Goal: Feedback & Contribution: Contribute content

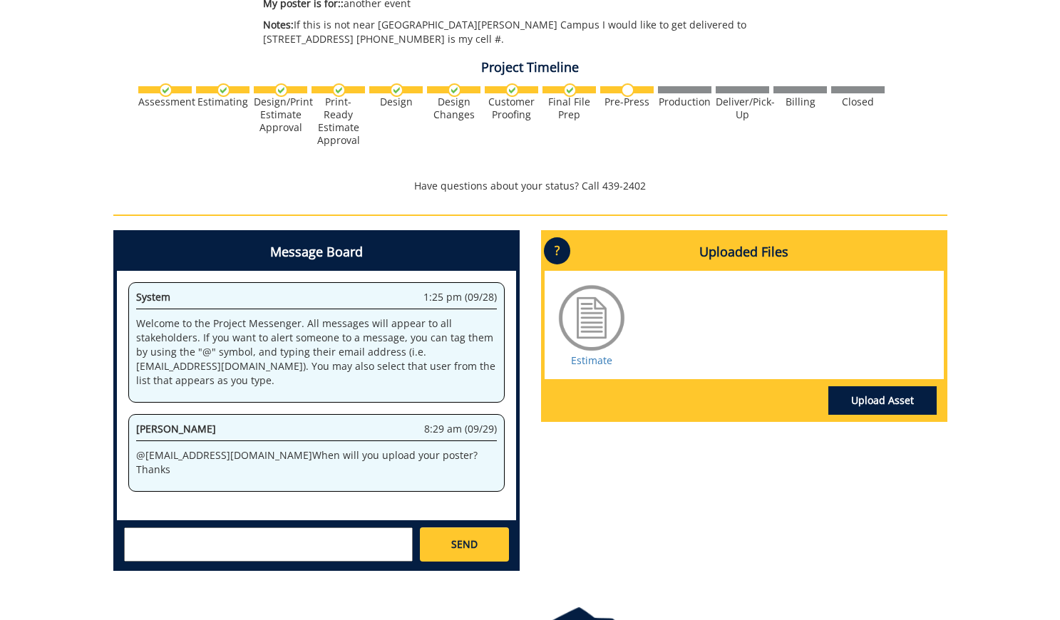
scroll to position [583, 0]
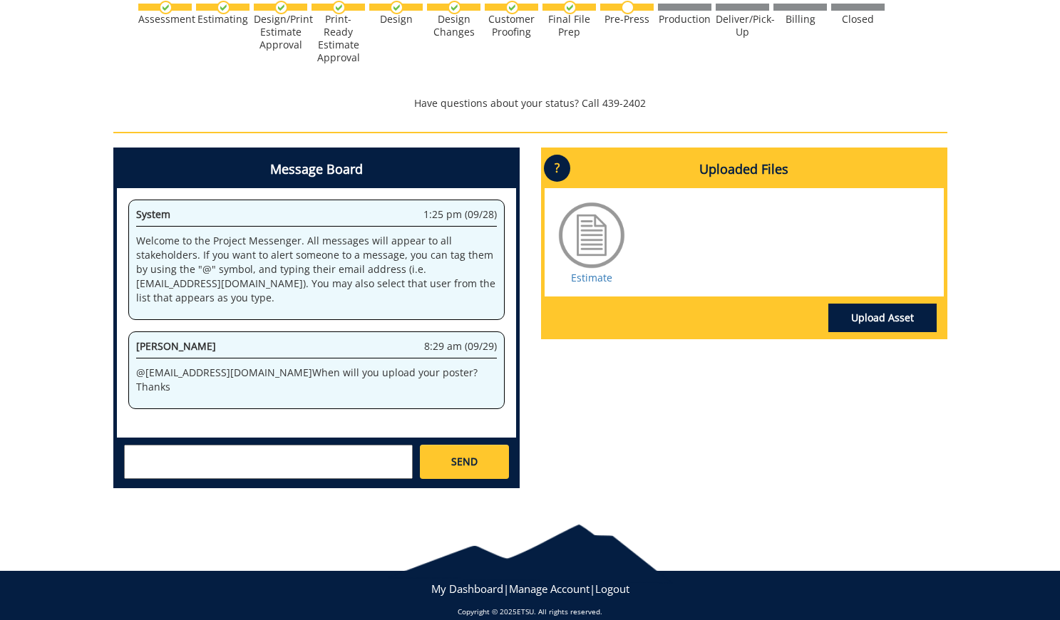
click at [297, 459] on textarea at bounding box center [268, 462] width 289 height 34
type textarea "I did upload that correct?"
click at [475, 475] on link "SEND" at bounding box center [464, 462] width 88 height 34
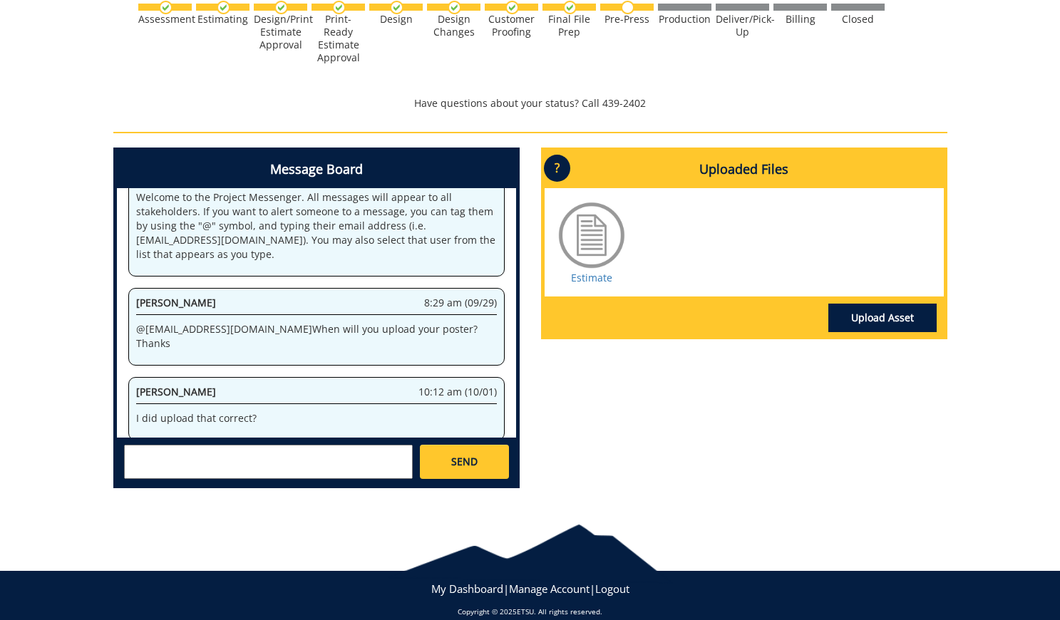
click at [858, 326] on link "Upload Asset" at bounding box center [882, 318] width 108 height 29
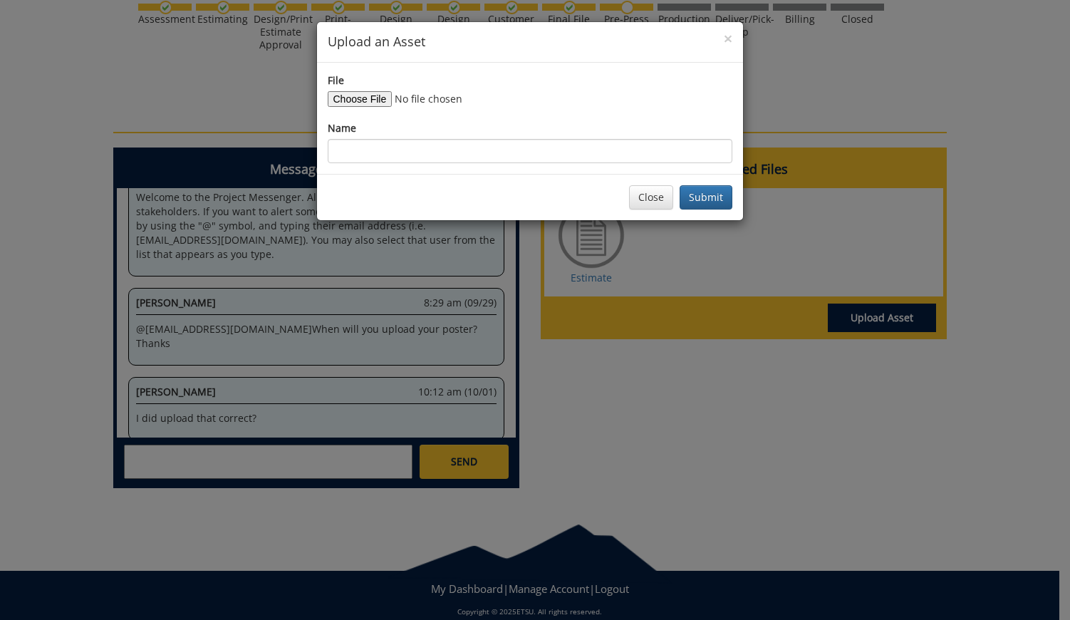
click at [677, 193] on div "Close Submit" at bounding box center [530, 197] width 426 height 46
click at [661, 193] on button "Close" at bounding box center [651, 197] width 44 height 24
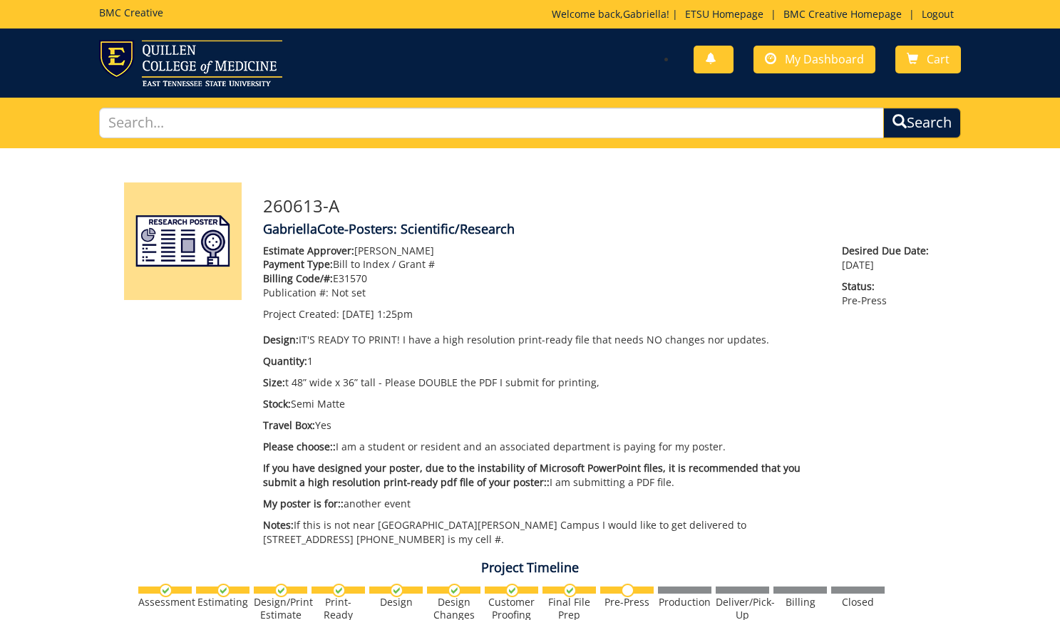
scroll to position [606, 0]
drag, startPoint x: 277, startPoint y: 380, endPoint x: 357, endPoint y: 380, distance: 80.5
click at [357, 380] on p "Size: t 48” wide x 36” tall - Please DOUBLE the PDF I submit for printing," at bounding box center [542, 383] width 558 height 14
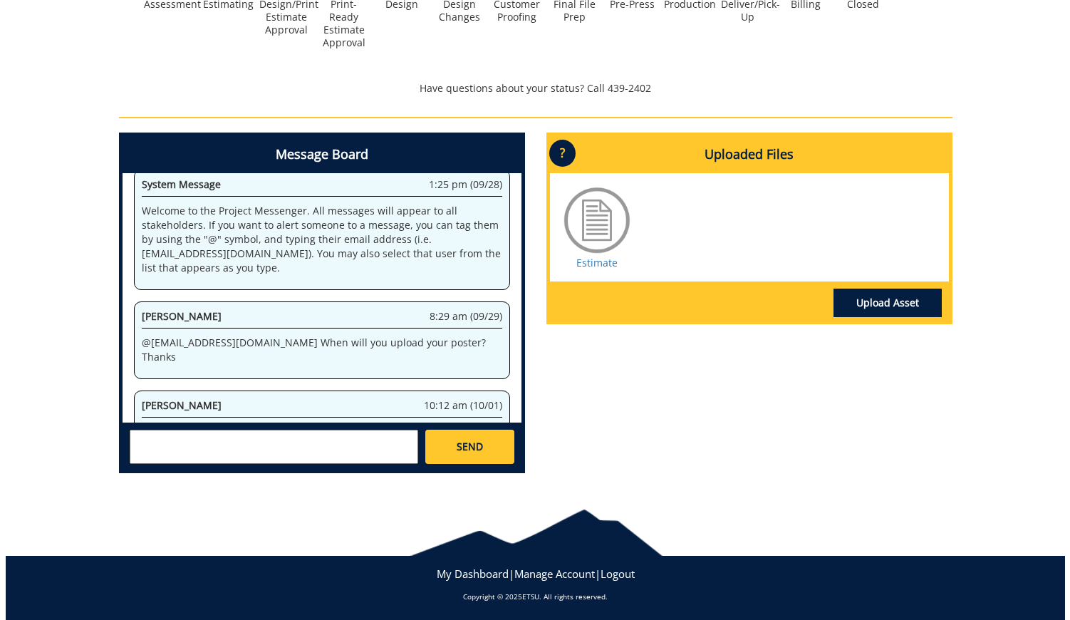
scroll to position [597, 0]
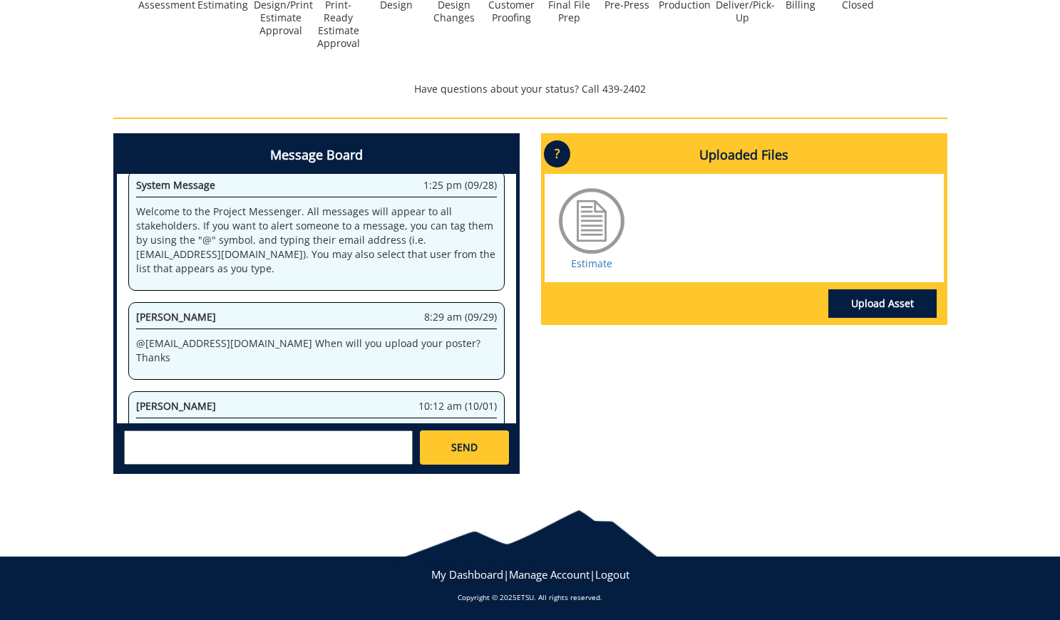
click at [893, 299] on link "Upload Asset" at bounding box center [882, 303] width 108 height 29
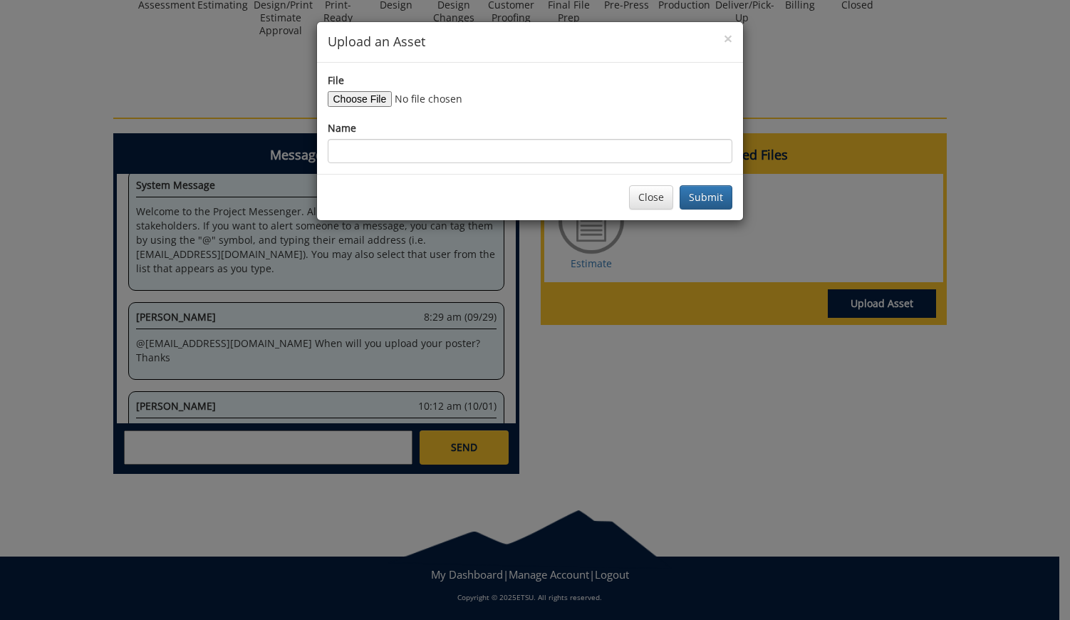
click at [355, 97] on input "File" at bounding box center [425, 99] width 194 height 16
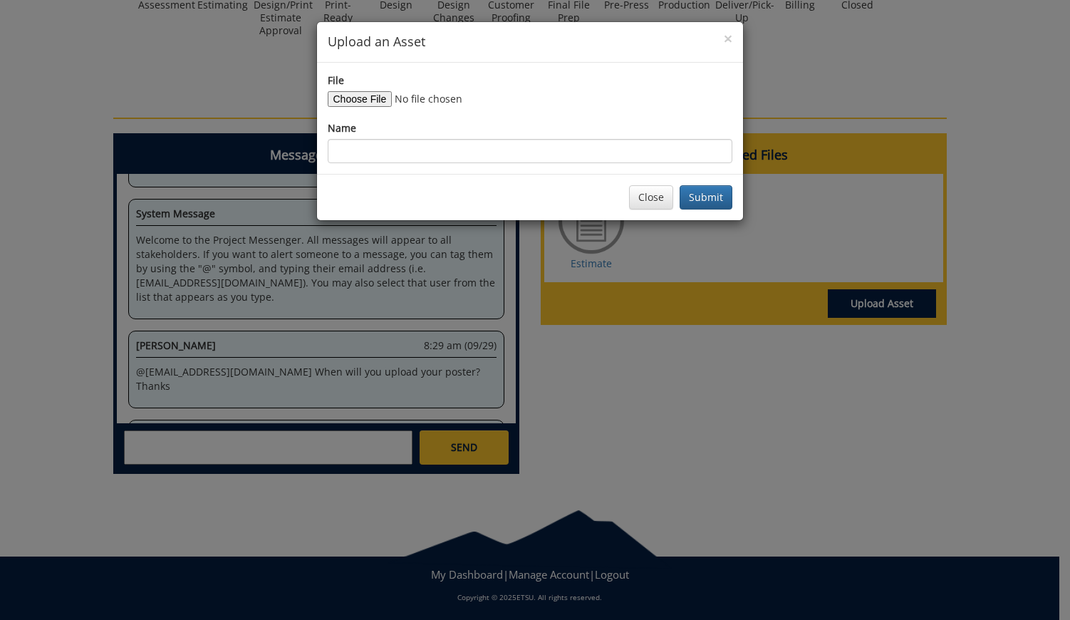
type input "C:\fakepath\1_Farm Animal Injuries Poster 09.28_Submission .pptx"
click at [721, 198] on button "Submit" at bounding box center [706, 197] width 53 height 24
type input "F"
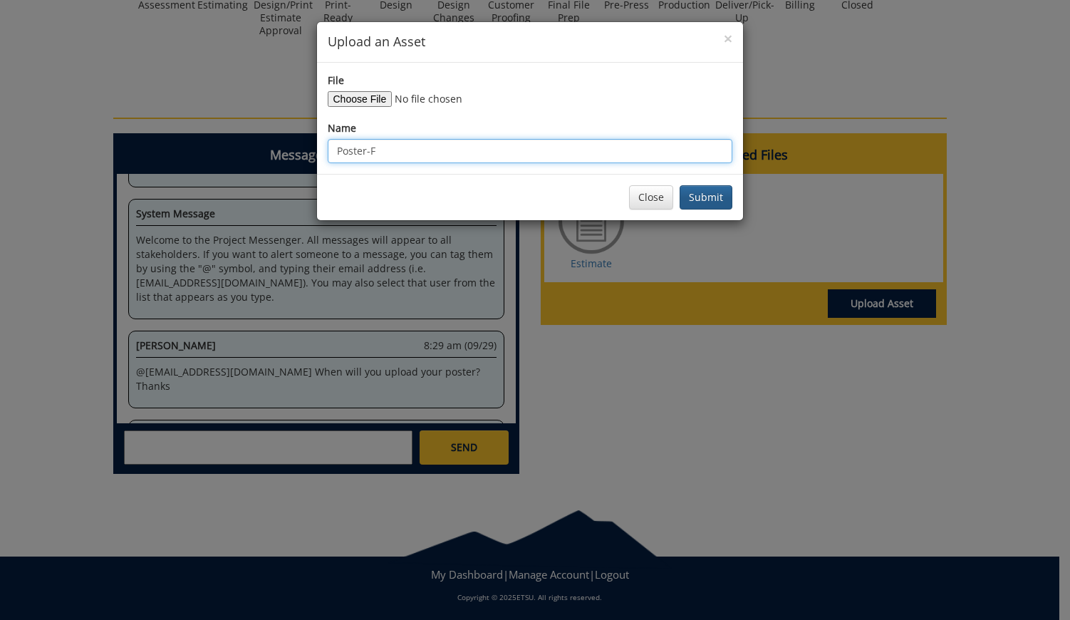
scroll to position [1732, 0]
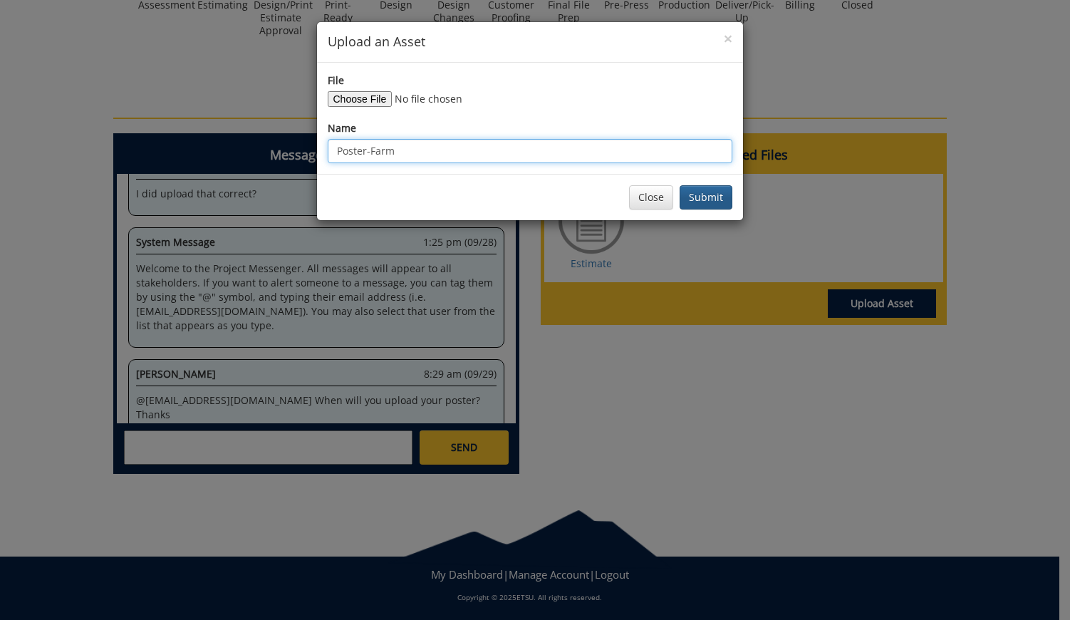
click at [529, 150] on input "Poster-Farm" at bounding box center [530, 151] width 405 height 24
type input "P"
click at [529, 150] on input "Farm" at bounding box center [530, 151] width 405 height 24
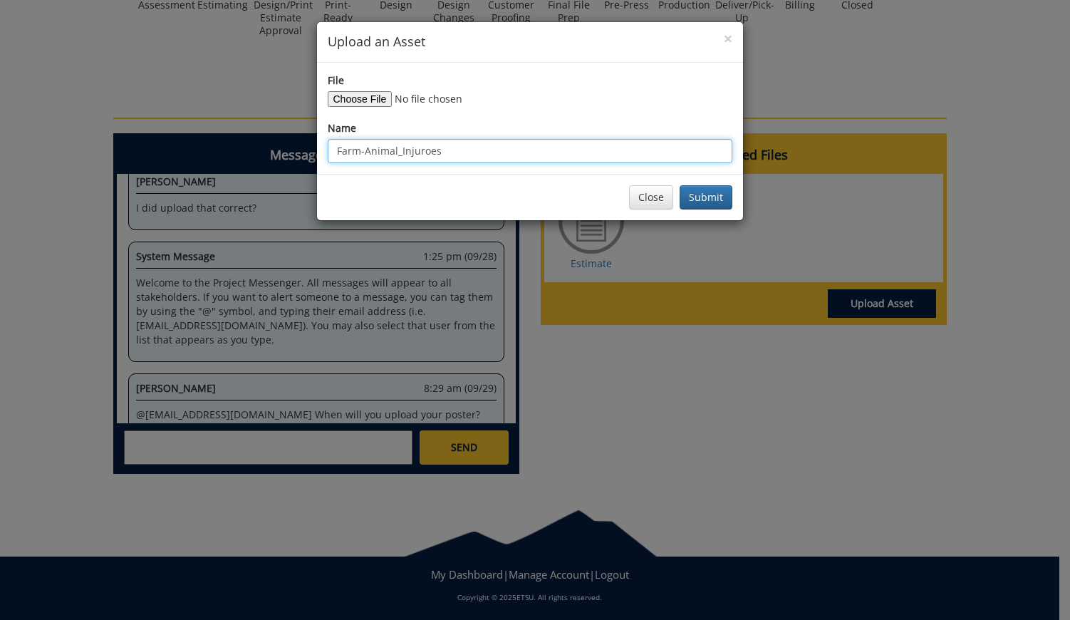
scroll to position [2295, 0]
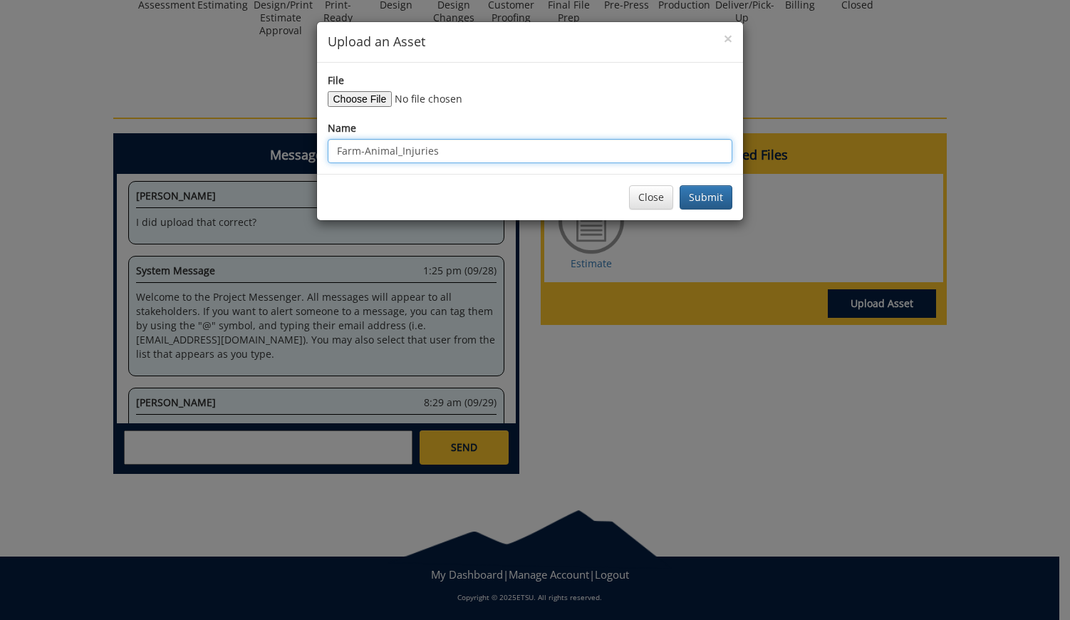
click at [363, 150] on input "Farm-Animal_Injuries" at bounding box center [530, 151] width 405 height 24
click at [454, 151] on input "Farm_Animal_Injuries" at bounding box center [530, 151] width 405 height 24
type input "Farm_Animal_Injuries_Poster"
click at [529, 150] on input "Farm_Animal_Injuries_Poster" at bounding box center [530, 151] width 405 height 24
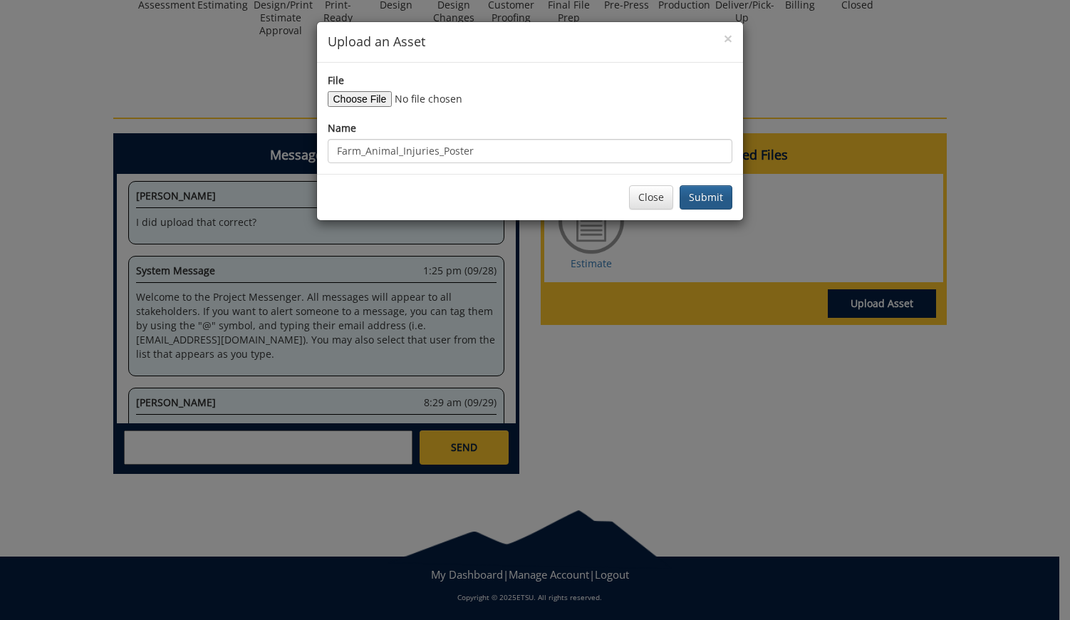
click at [711, 196] on button "Submit" at bounding box center [706, 197] width 53 height 24
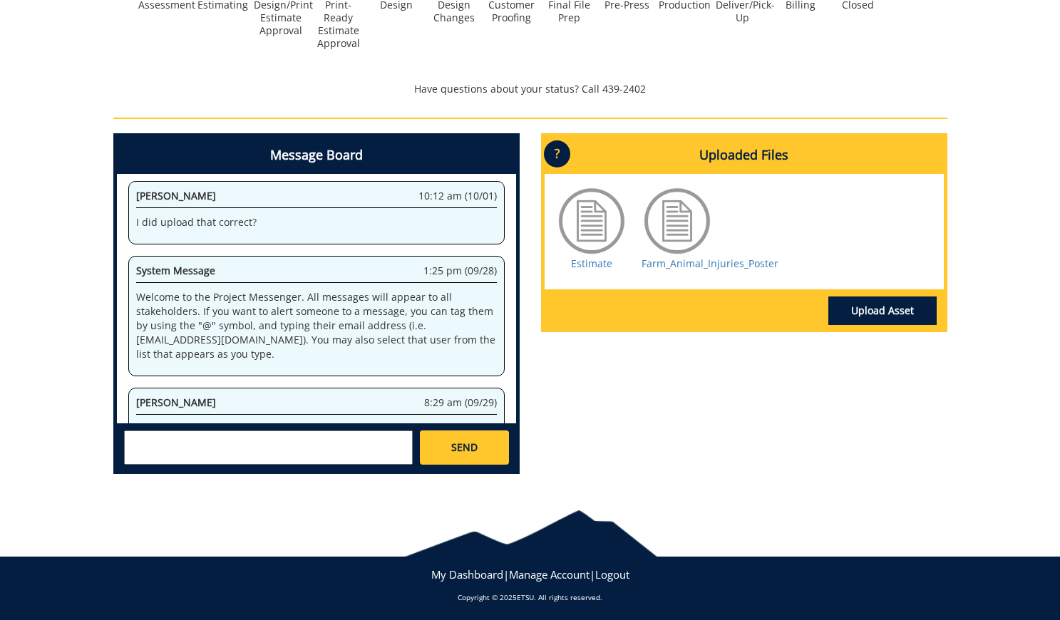
click at [862, 312] on link "Upload Asset" at bounding box center [882, 310] width 108 height 29
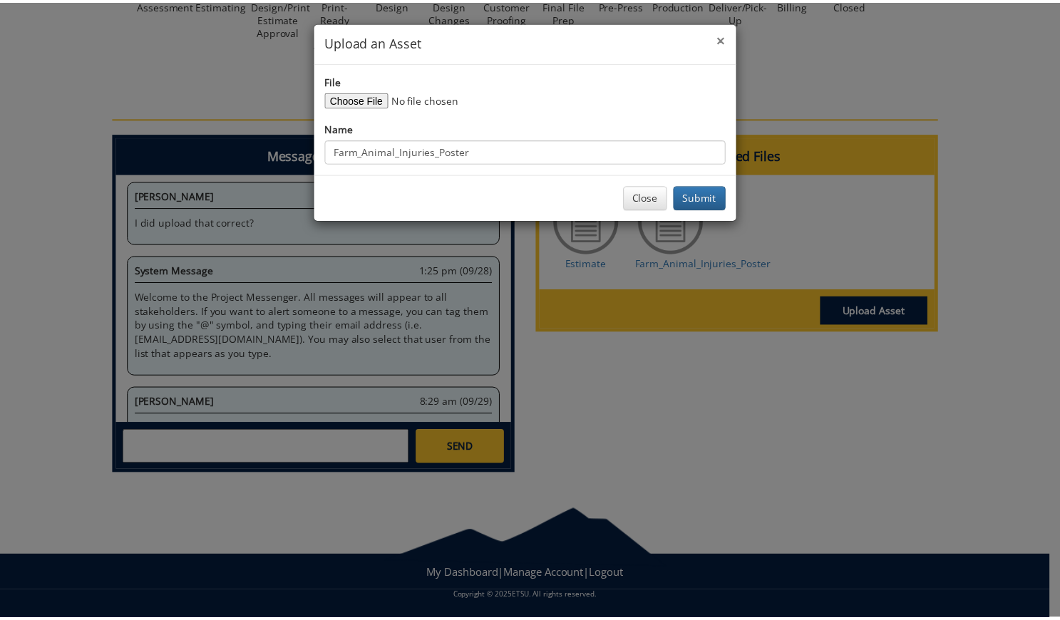
scroll to position [2858, 0]
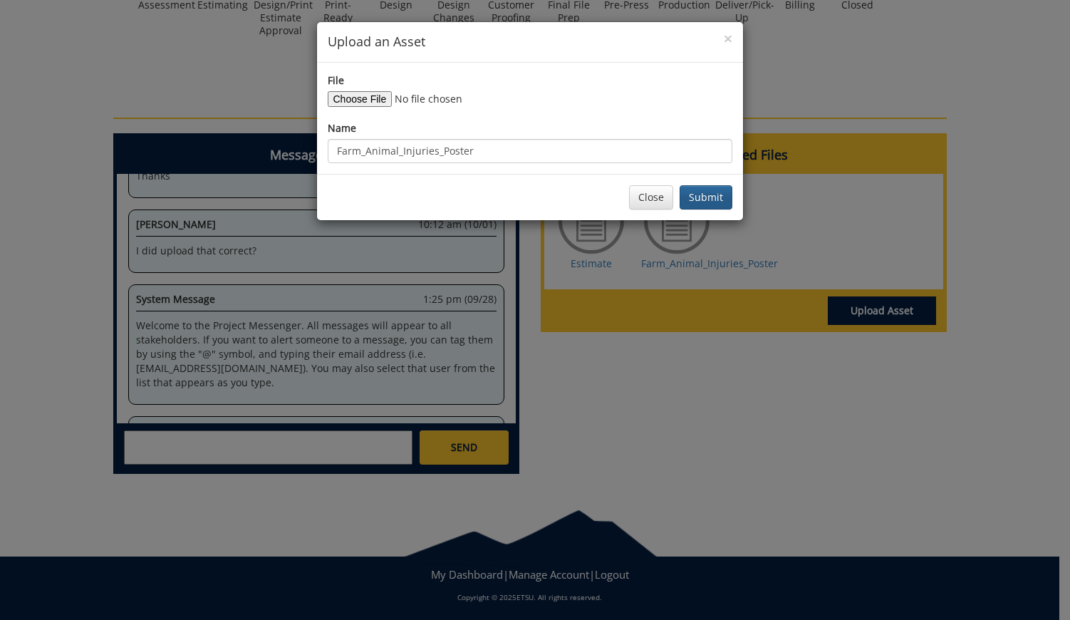
click at [711, 192] on button "Submit" at bounding box center [706, 197] width 53 height 24
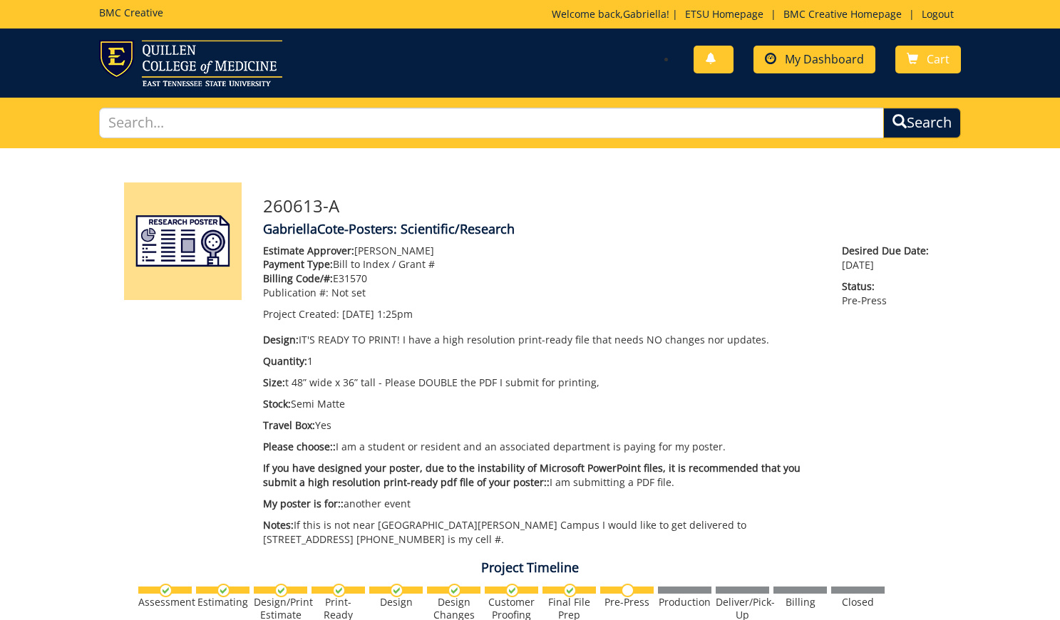
scroll to position [0, 0]
click at [820, 60] on span "My Dashboard" at bounding box center [824, 59] width 79 height 16
